Goal: Task Accomplishment & Management: Use online tool/utility

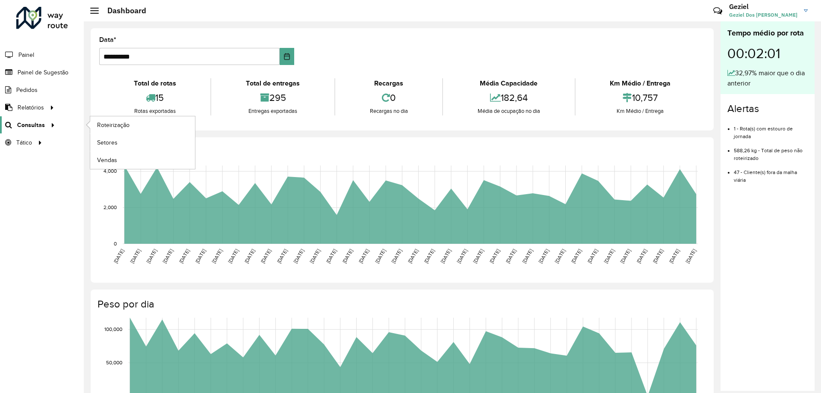
click at [41, 123] on span "Consultas" at bounding box center [31, 125] width 28 height 9
click at [127, 123] on span "Roteirização" at bounding box center [114, 125] width 35 height 9
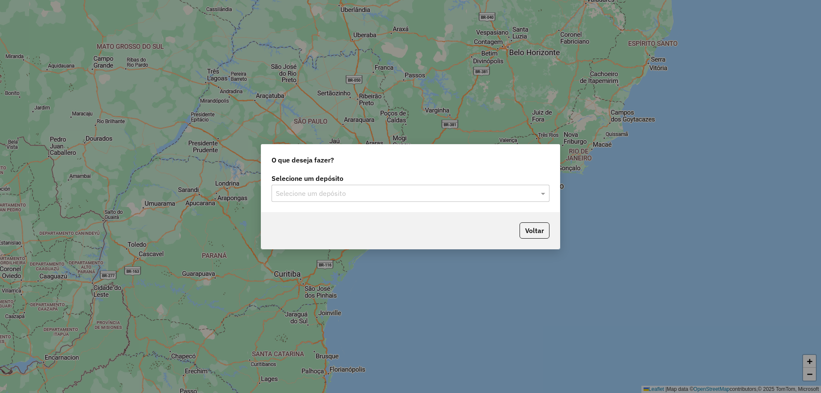
click at [743, 85] on div "O que deseja fazer? Selecione um depósito Selecione um depósito Voltar" at bounding box center [410, 196] width 821 height 393
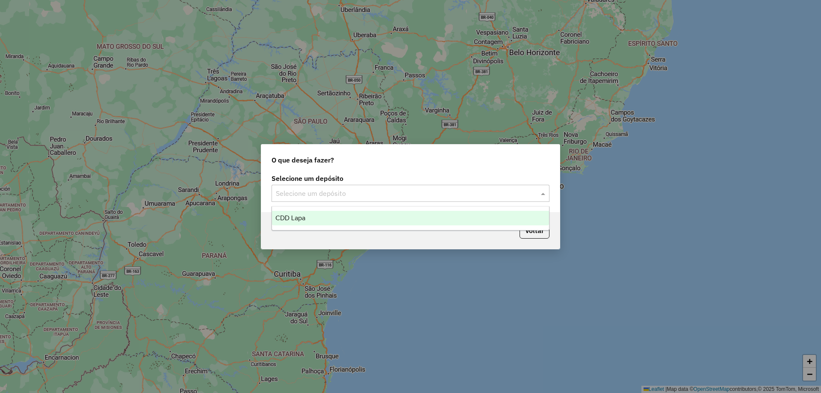
click at [404, 192] on input "text" at bounding box center [402, 194] width 252 height 10
click at [358, 219] on div "CDD Lapa" at bounding box center [410, 218] width 277 height 15
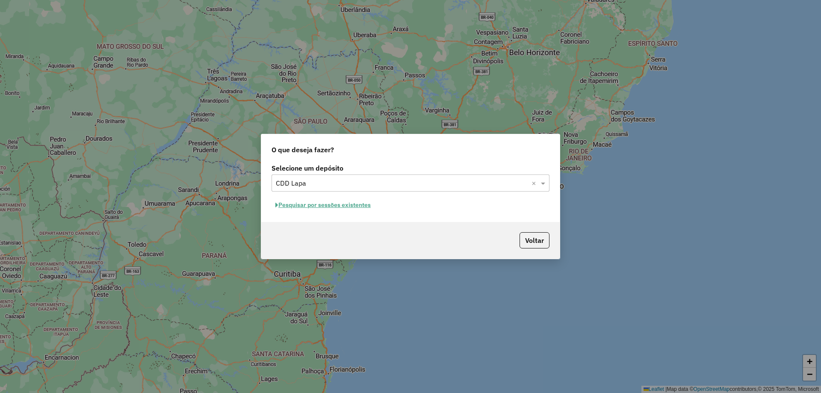
click at [451, 175] on div "Selecione um depósito × CDD Lapa ×" at bounding box center [411, 183] width 278 height 17
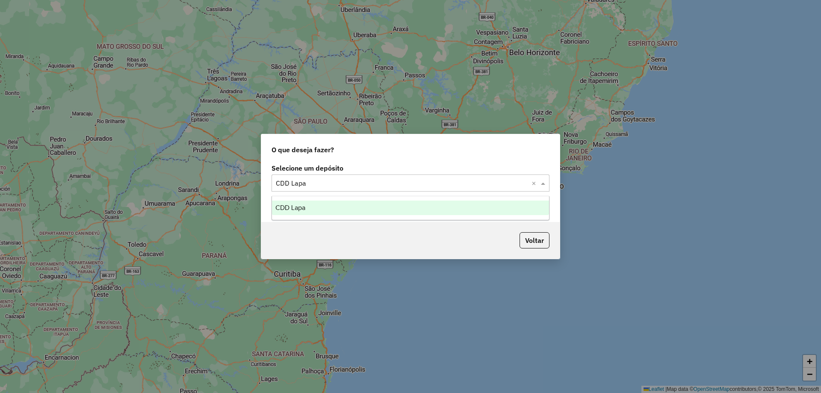
click at [452, 174] on div "Selecione um depósito Selecione um depósito × CDD Lapa ×" at bounding box center [411, 178] width 278 height 27
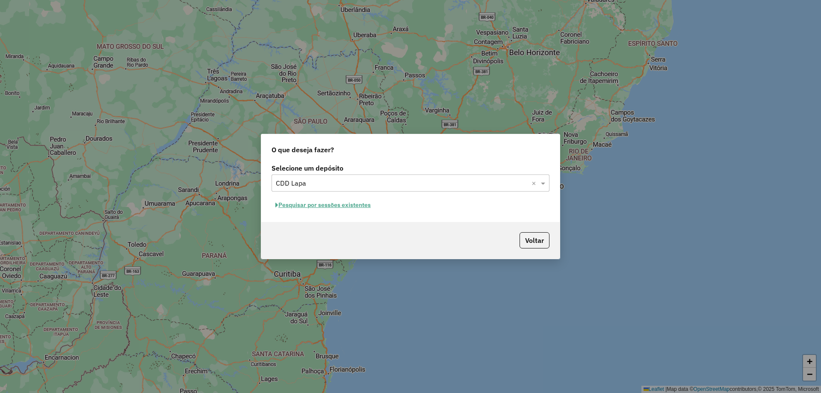
click at [337, 201] on button "Pesquisar por sessões existentes" at bounding box center [323, 204] width 103 height 13
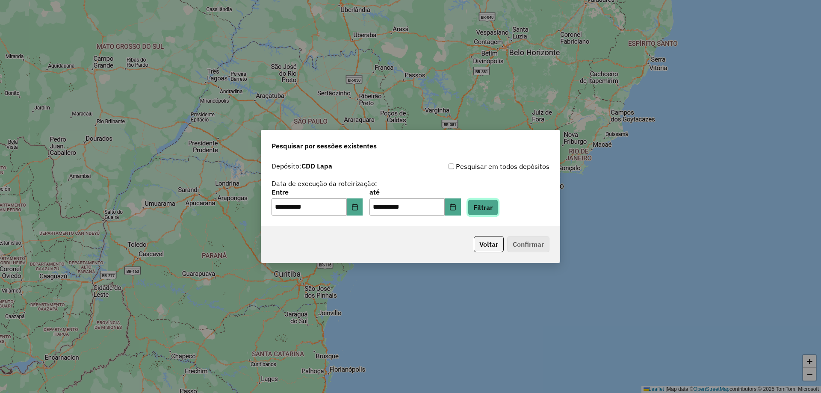
click at [491, 205] on button "Filtrar" at bounding box center [483, 207] width 30 height 16
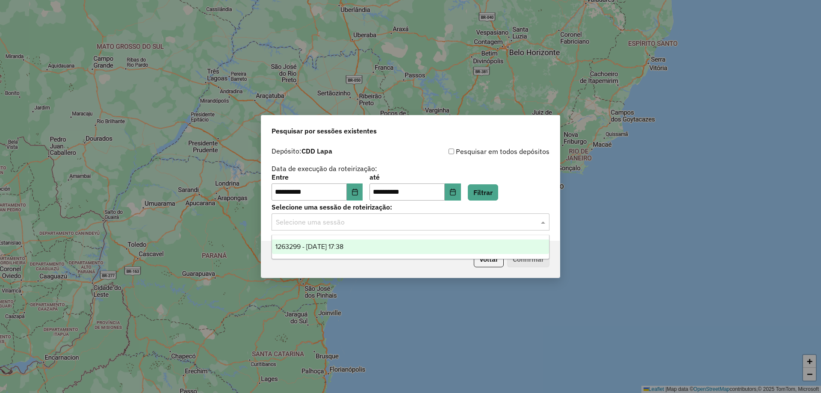
click at [402, 220] on input "text" at bounding box center [402, 222] width 252 height 10
click at [398, 222] on input "text" at bounding box center [402, 222] width 252 height 10
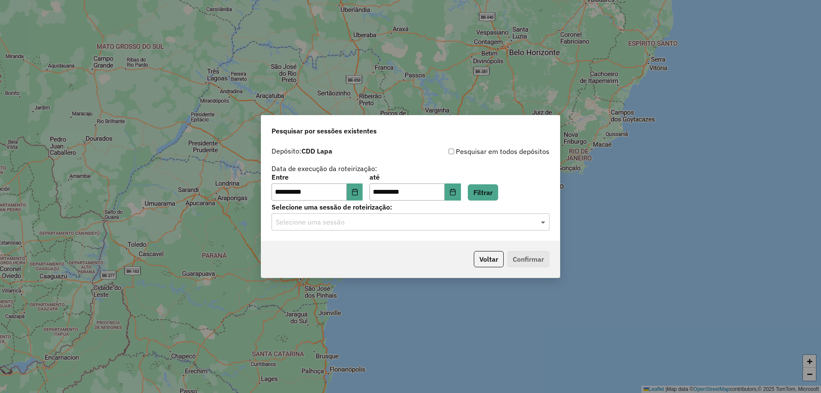
click at [545, 225] on span at bounding box center [544, 222] width 11 height 10
click at [540, 223] on span at bounding box center [544, 222] width 11 height 10
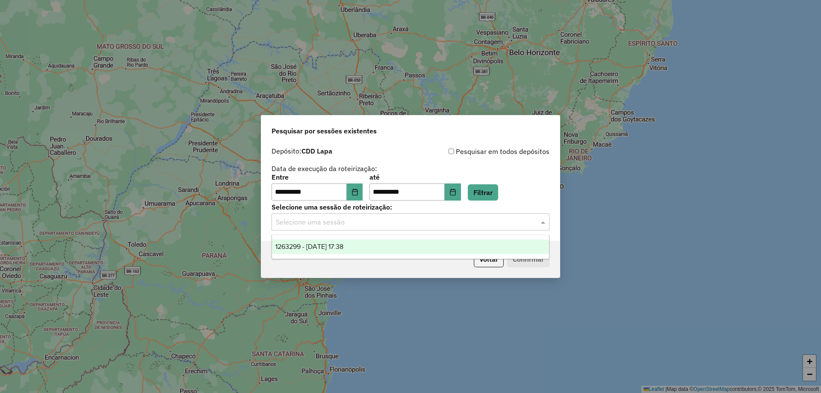
click at [536, 225] on div at bounding box center [411, 221] width 278 height 11
click at [486, 225] on input "text" at bounding box center [402, 222] width 252 height 10
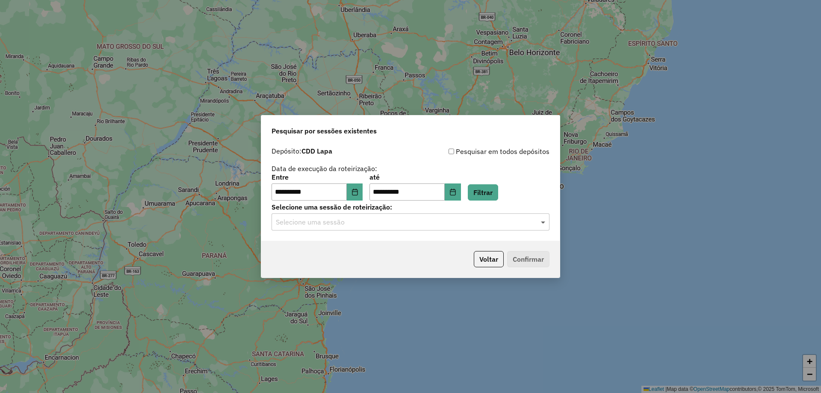
click at [542, 223] on span at bounding box center [544, 222] width 11 height 10
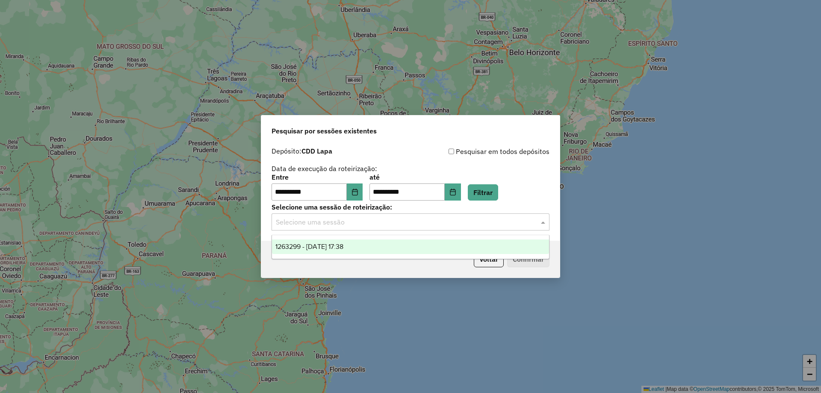
click at [537, 223] on div "Selecione uma sessão" at bounding box center [411, 221] width 278 height 17
drag, startPoint x: 533, startPoint y: 222, endPoint x: 523, endPoint y: 222, distance: 10.7
click at [527, 222] on div at bounding box center [411, 221] width 278 height 11
drag, startPoint x: 520, startPoint y: 221, endPoint x: 502, endPoint y: 216, distance: 18.6
click at [516, 222] on input "text" at bounding box center [402, 222] width 252 height 10
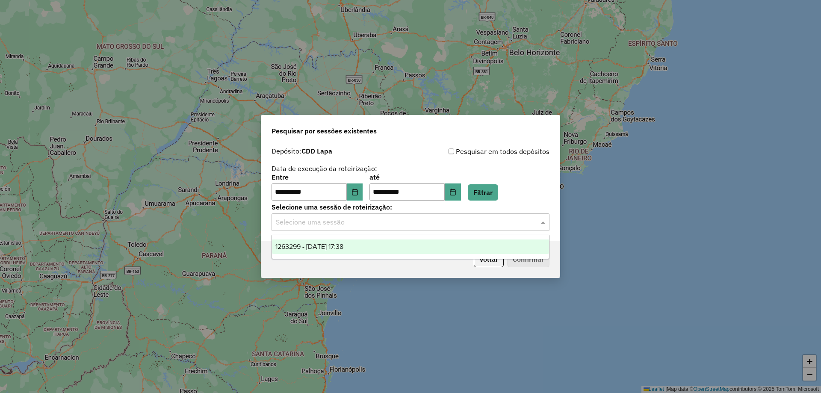
click at [322, 248] on span "1263299 - 11/09/2025 17:38" at bounding box center [309, 246] width 68 height 7
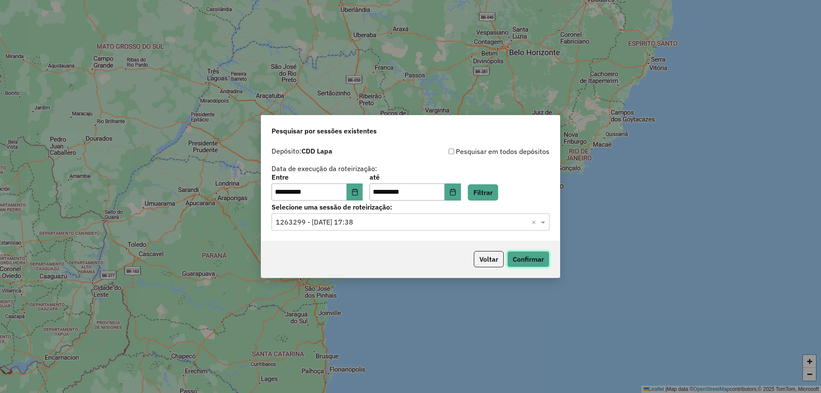
click at [540, 257] on button "Confirmar" at bounding box center [528, 259] width 42 height 16
